Goal: Task Accomplishment & Management: Complete application form

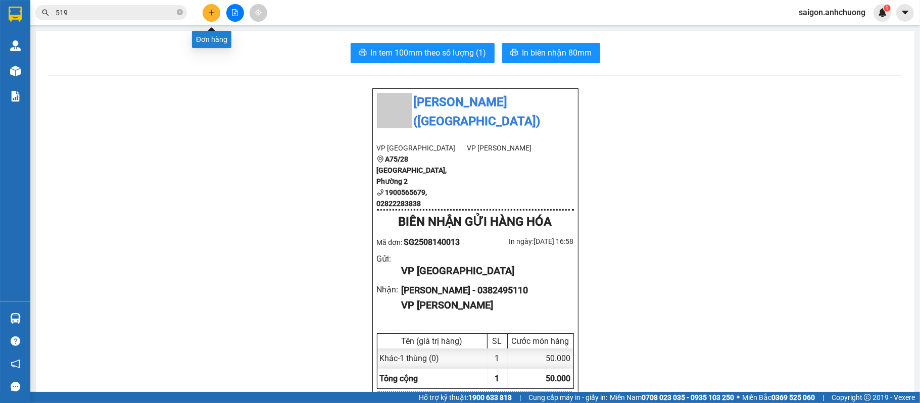
click at [214, 11] on icon "plus" at bounding box center [211, 12] width 7 height 7
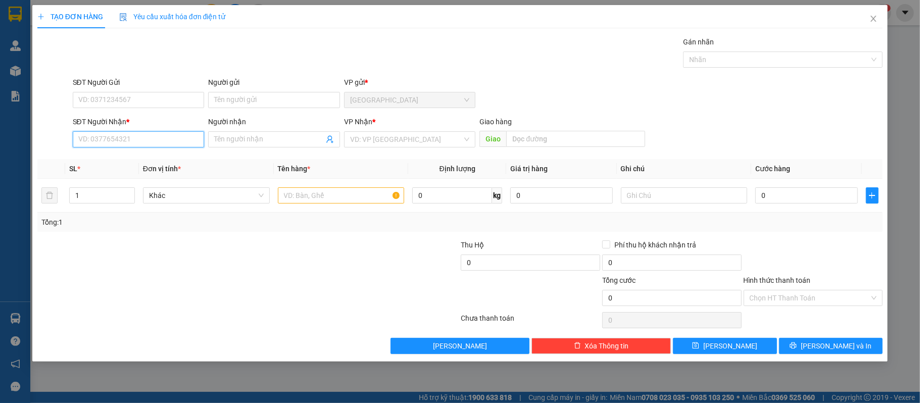
click at [152, 143] on input "SĐT Người Nhận *" at bounding box center [139, 139] width 132 height 16
click at [160, 156] on div "0382491492 - chị [PERSON_NAME]" at bounding box center [139, 160] width 120 height 11
type input "0382491492"
type input "chị [PERSON_NAME]"
type input "0382491492"
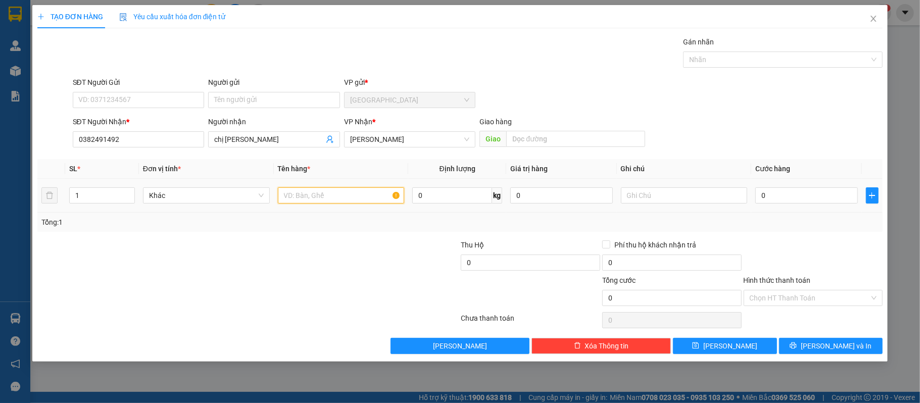
click at [345, 200] on input "text" at bounding box center [341, 195] width 127 height 16
type input "1 thùng xốp"
click at [811, 189] on div "0" at bounding box center [807, 195] width 102 height 20
click at [811, 196] on input "0" at bounding box center [807, 195] width 102 height 16
type input "8"
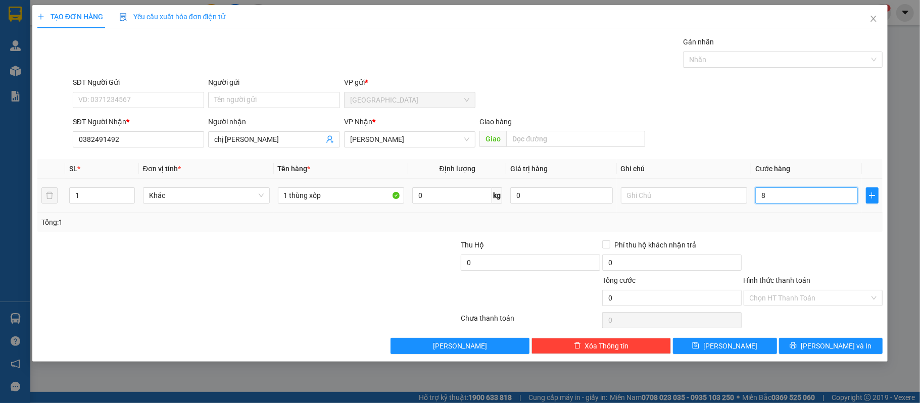
type input "8"
type input "80"
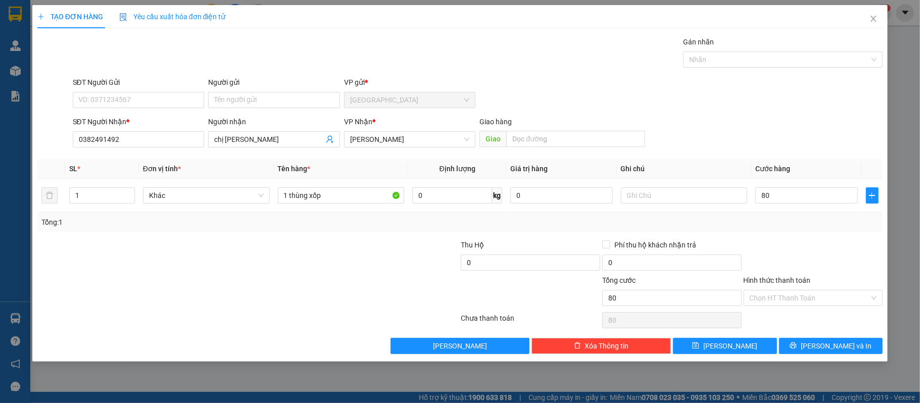
type input "80.000"
click at [823, 241] on div at bounding box center [814, 257] width 142 height 35
click at [815, 342] on button "[PERSON_NAME] và In" at bounding box center [831, 346] width 104 height 16
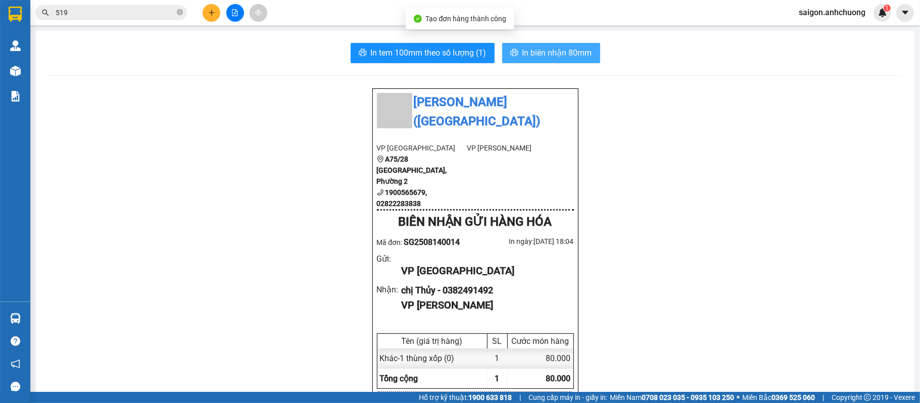
click at [554, 54] on span "In biên nhận 80mm" at bounding box center [558, 52] width 70 height 13
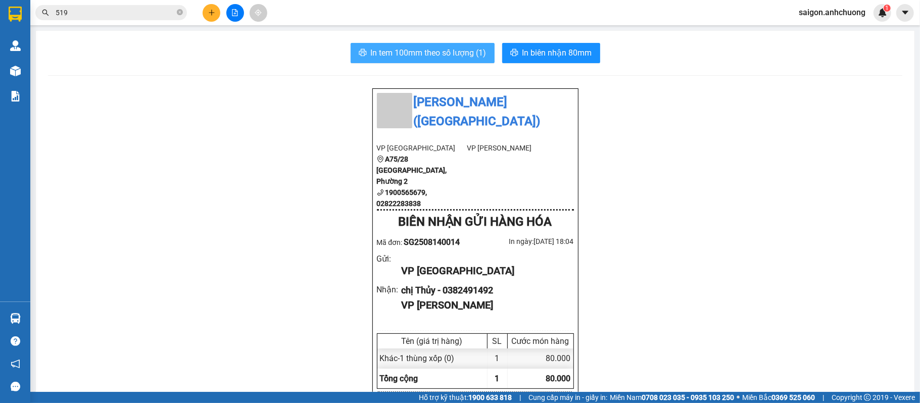
click at [463, 56] on span "In tem 100mm theo số lượng (1)" at bounding box center [429, 52] width 116 height 13
